Goal: Task Accomplishment & Management: Manage account settings

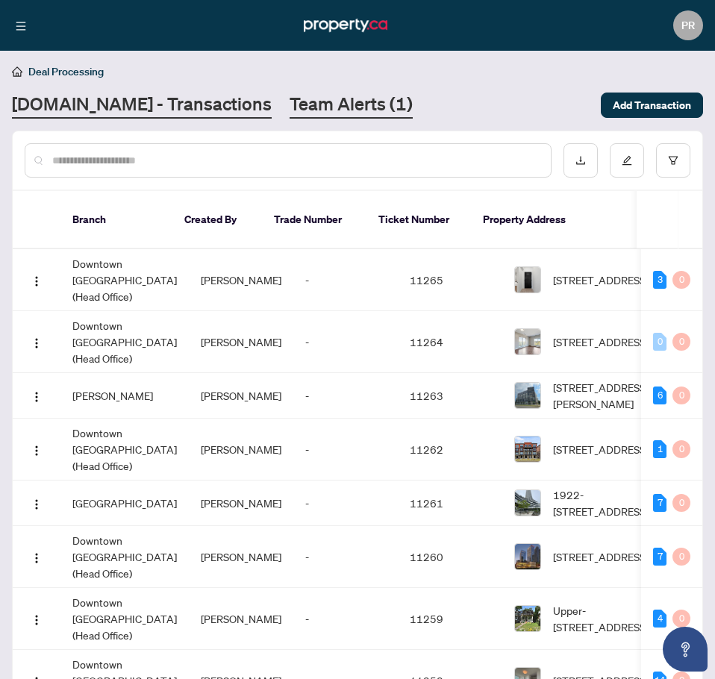
click at [272, 116] on main "Deal Processing [DOMAIN_NAME] - Transactions Team Alerts (1) Add Transaction Br…" at bounding box center [357, 339] width 715 height 679
click at [292, 103] on link "Team Alerts (1)" at bounding box center [350, 105] width 123 height 27
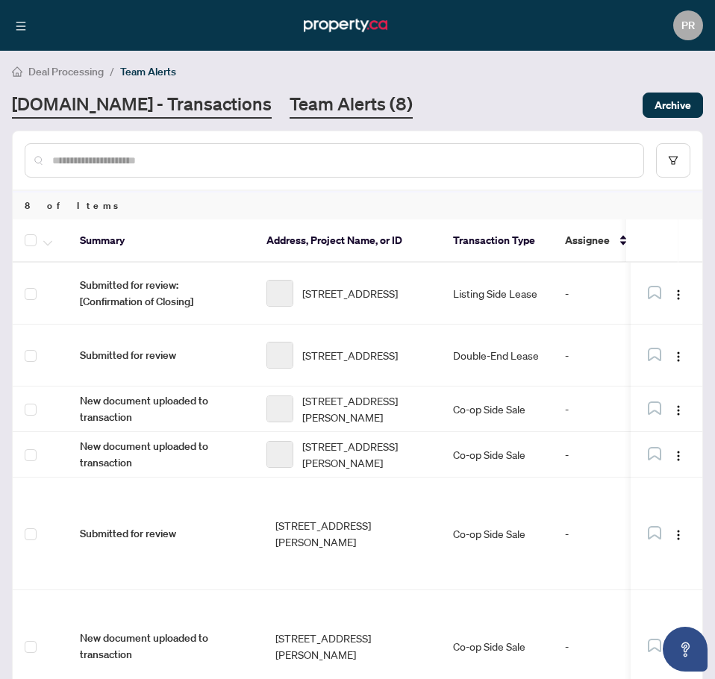
click at [145, 104] on link "Property.ca - Transactions" at bounding box center [142, 105] width 260 height 27
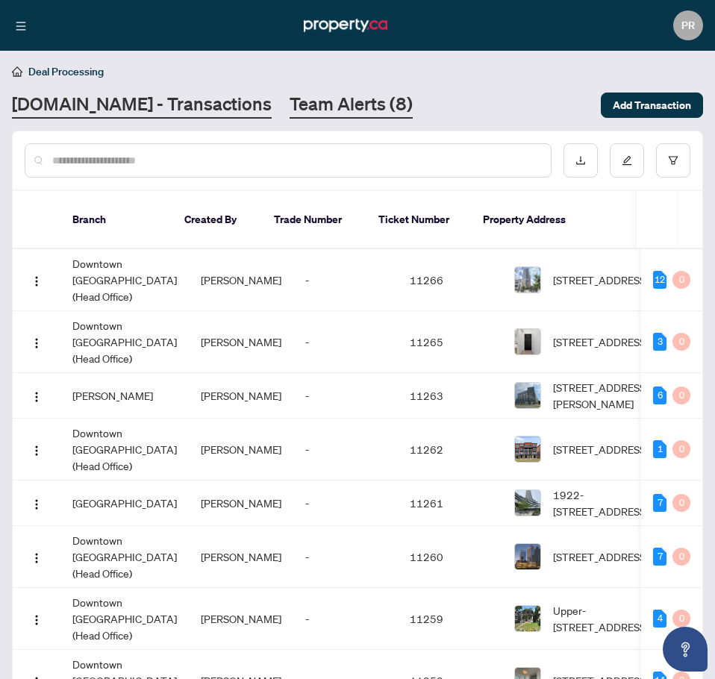
click at [289, 103] on link "Team Alerts (8)" at bounding box center [350, 105] width 123 height 27
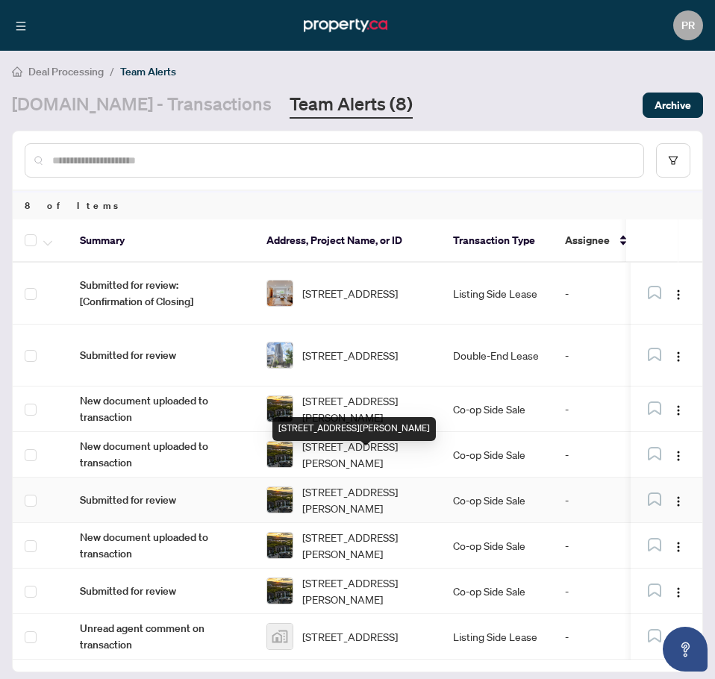
click at [357, 442] on td "[STREET_ADDRESS][PERSON_NAME]" at bounding box center [347, 454] width 186 height 45
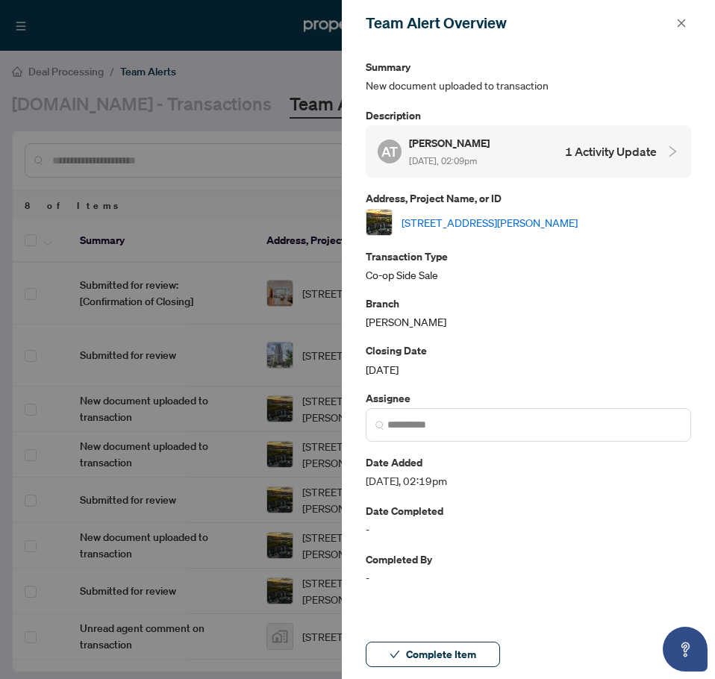
click at [502, 217] on link "[STREET_ADDRESS][PERSON_NAME]" at bounding box center [489, 222] width 176 height 16
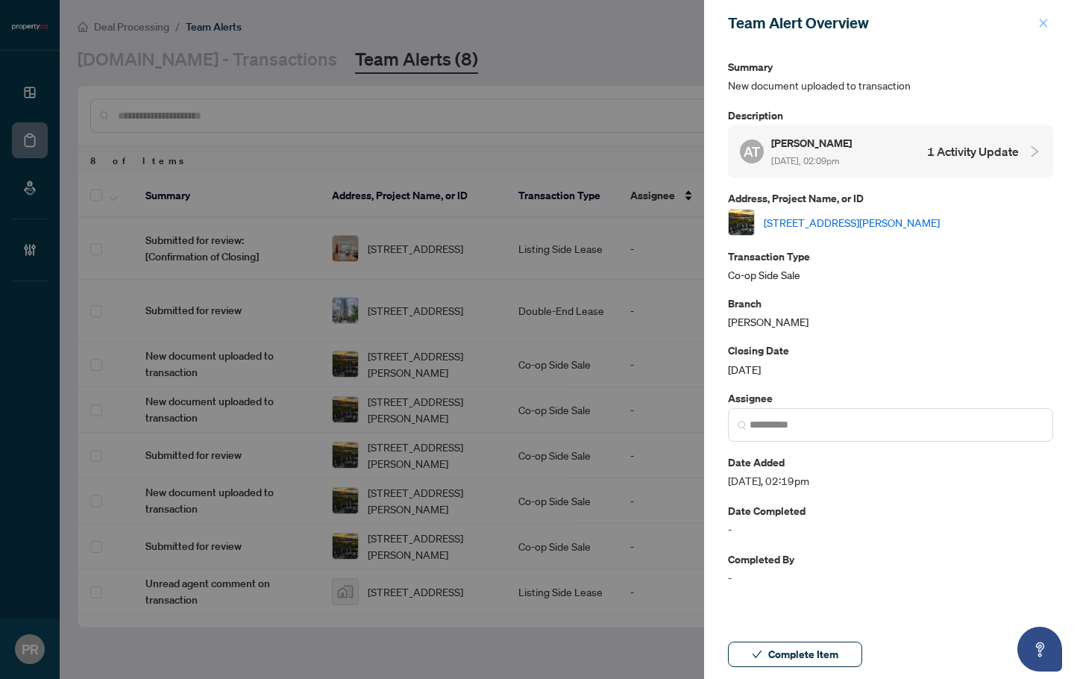
click at [714, 22] on button "button" at bounding box center [1043, 23] width 19 height 18
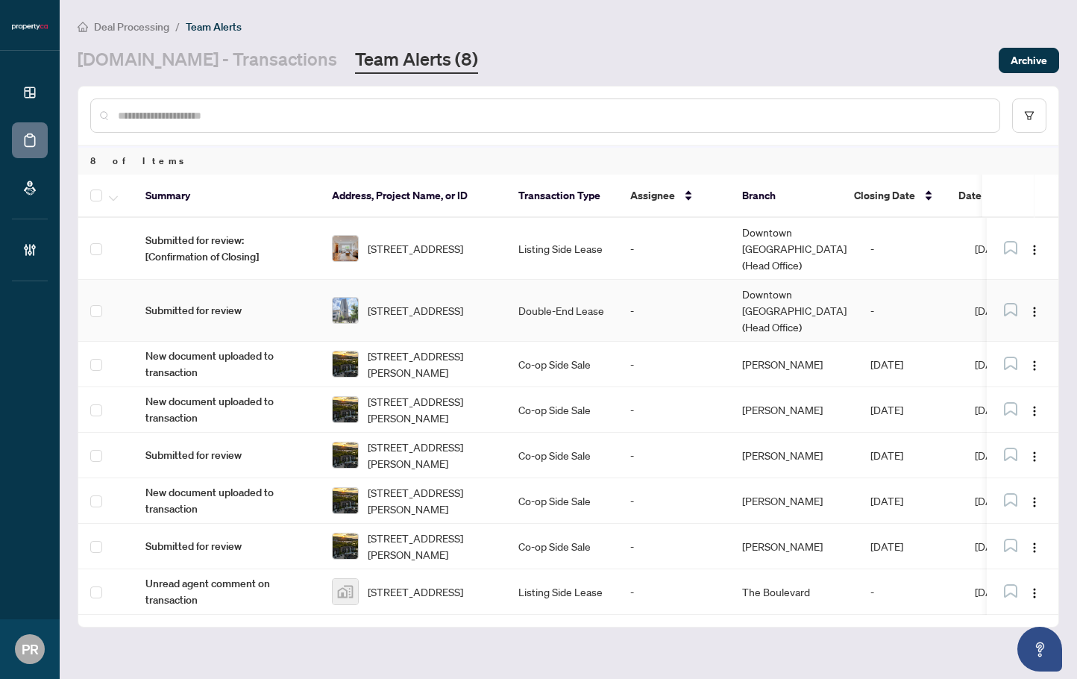
click at [520, 280] on td "Double-End Lease" at bounding box center [562, 311] width 112 height 62
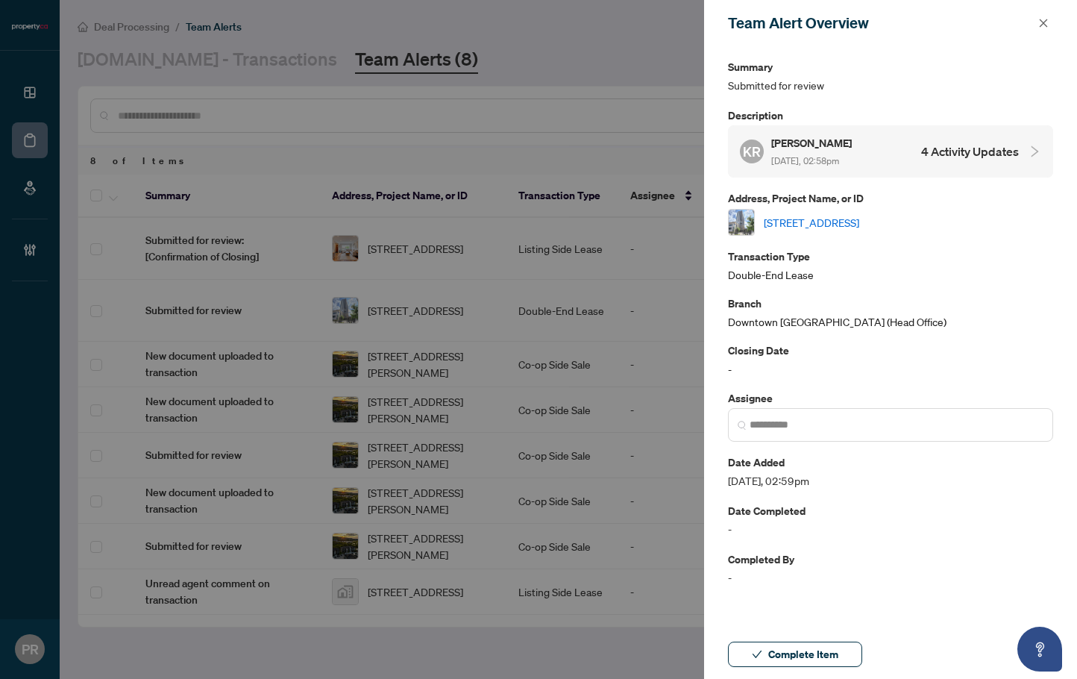
click at [714, 154] on div "KR Karan Rao Oct/04/2025, 02:58pm 4 Activity Updates" at bounding box center [879, 151] width 279 height 34
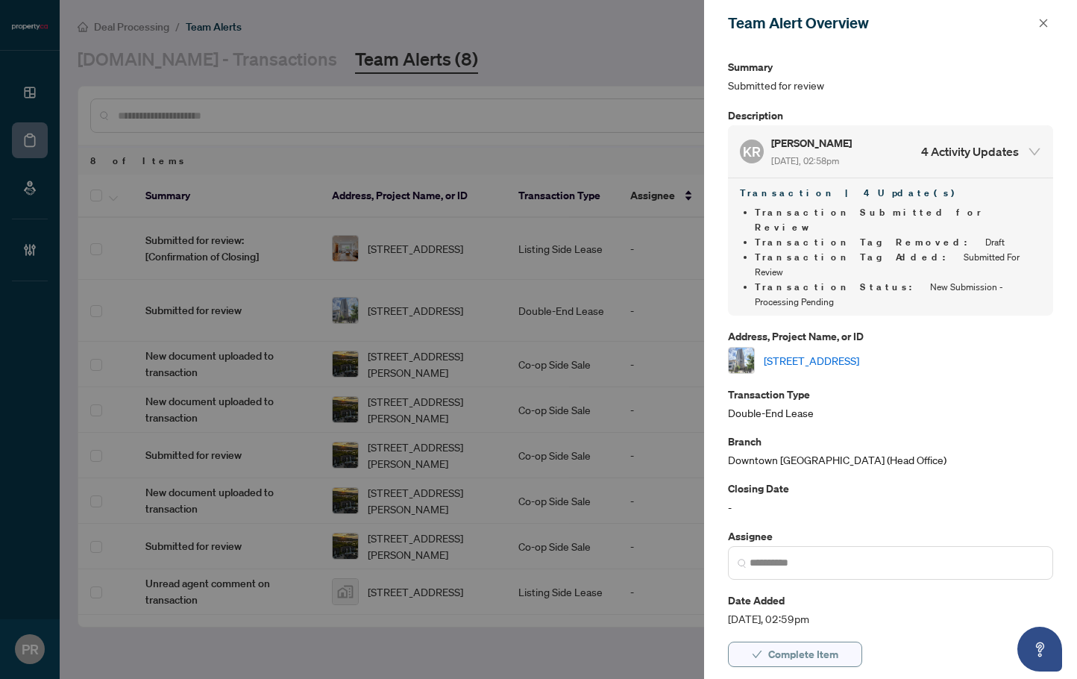
click at [714, 647] on span "Complete Item" at bounding box center [803, 654] width 70 height 24
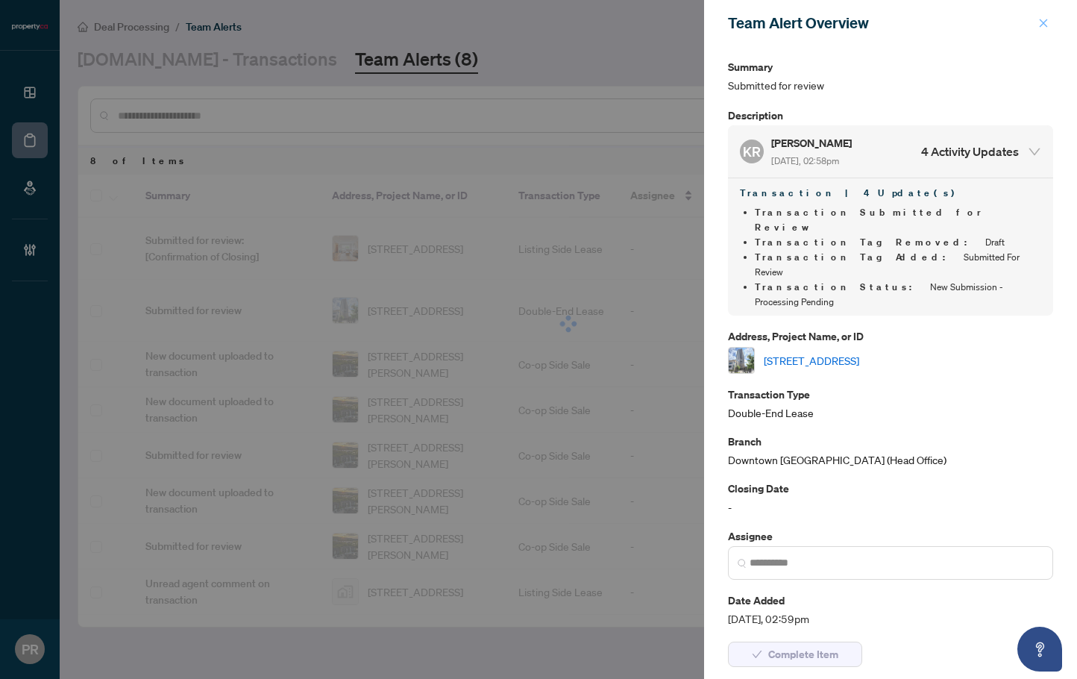
click at [714, 16] on button "button" at bounding box center [1043, 23] width 19 height 18
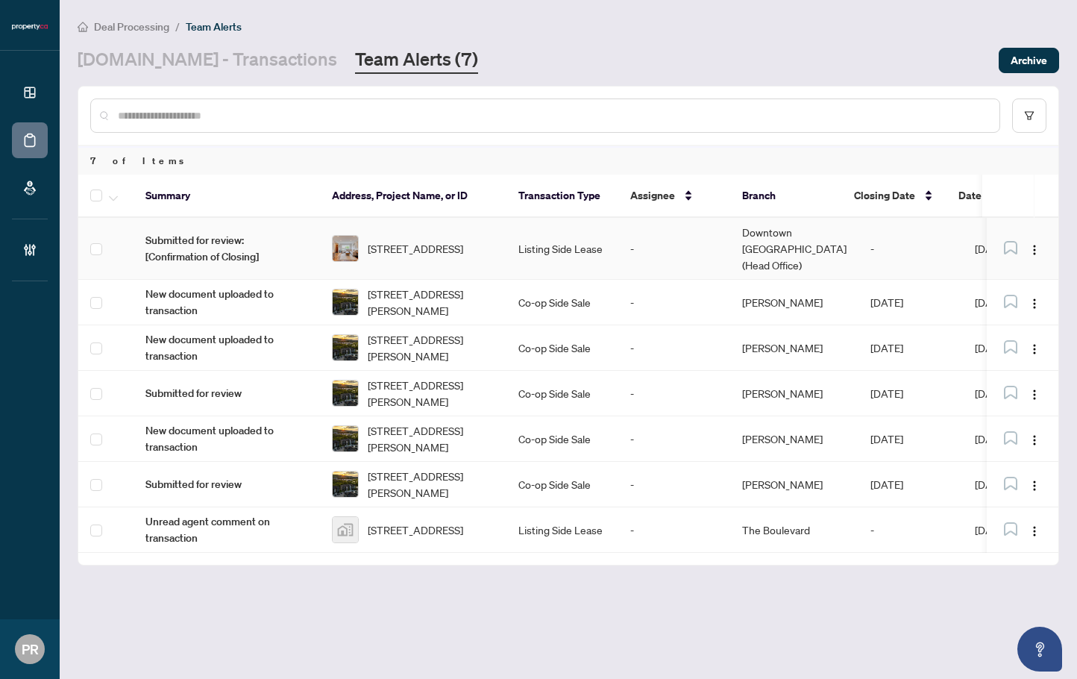
click at [503, 241] on td "5 Woodenhill Crt, Toronto, Ontario M6M 1K8, Canada" at bounding box center [413, 249] width 186 height 62
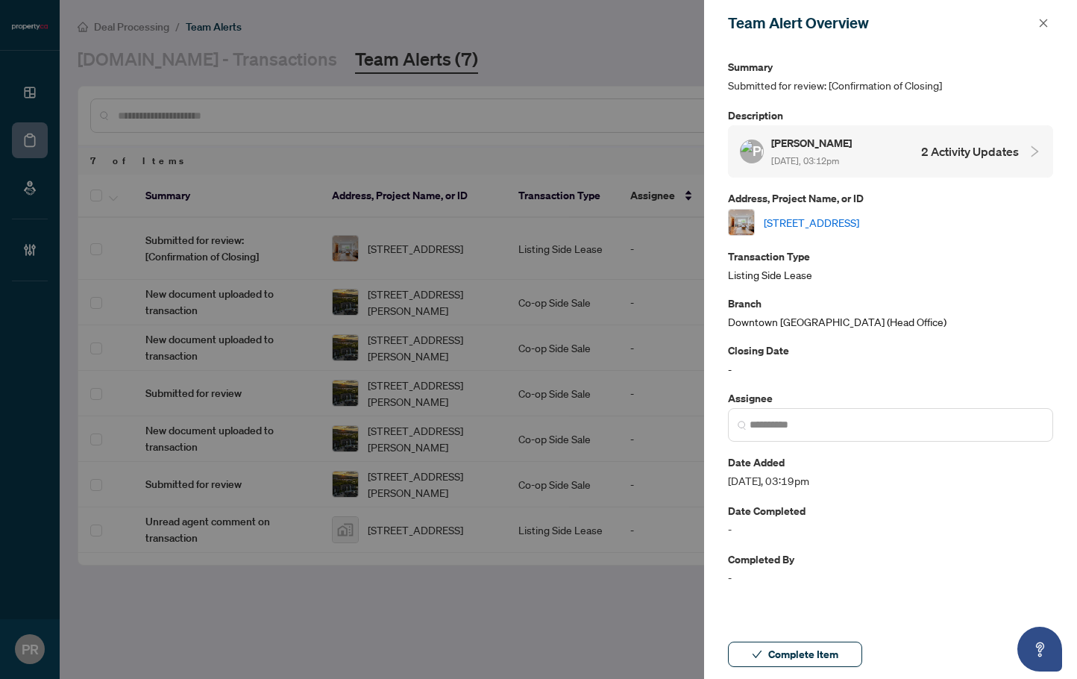
click at [714, 169] on div "David Naff Oct/04/2025, 03:12pm 2 Activity Updates" at bounding box center [890, 151] width 325 height 52
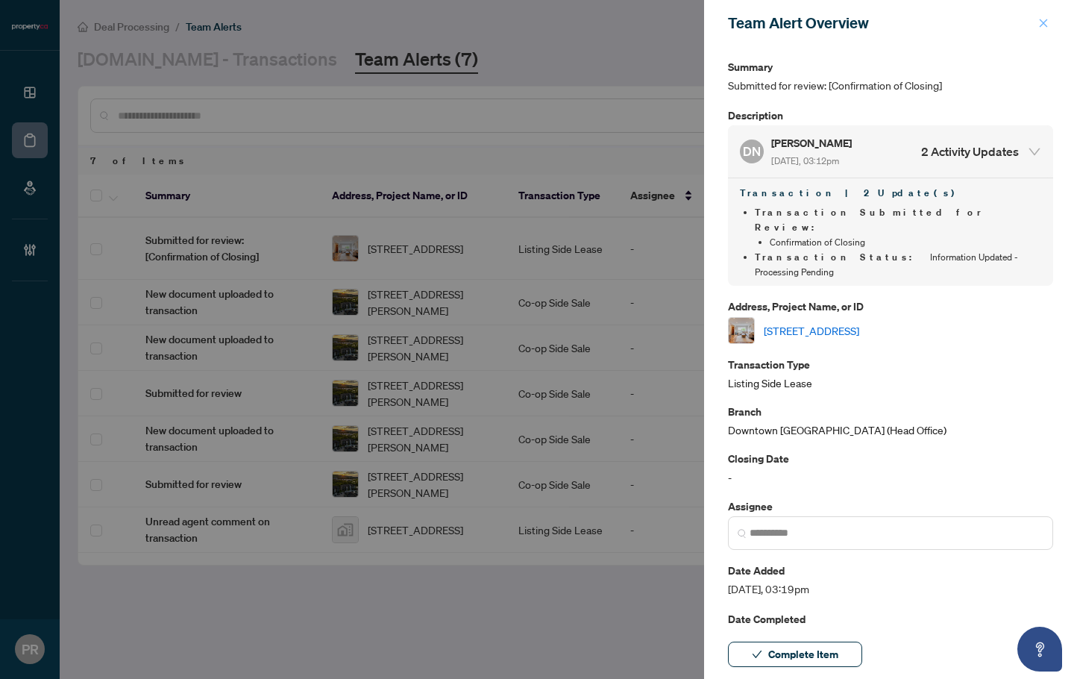
click at [714, 21] on icon "close" at bounding box center [1043, 23] width 10 height 10
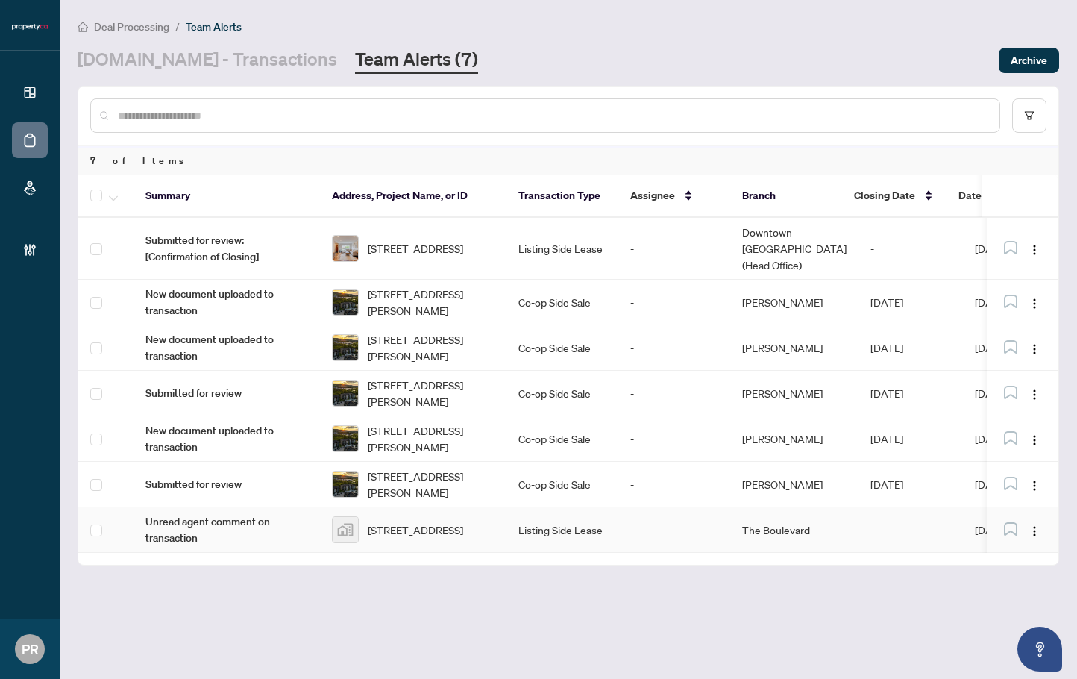
click at [582, 507] on td "Listing Side Lease" at bounding box center [562, 529] width 112 height 45
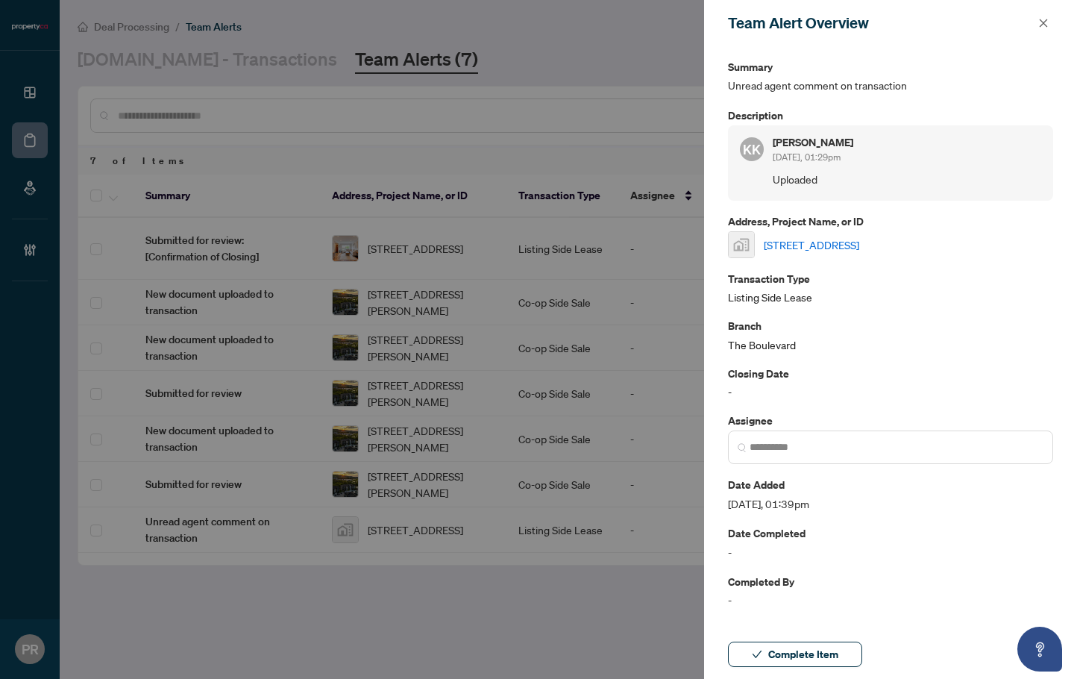
click at [714, 153] on div "Kaya Karakaya Oct/04/2025, 01:29pm" at bounding box center [907, 151] width 269 height 28
click at [714, 28] on icon "close" at bounding box center [1043, 23] width 10 height 10
